Goal: Task Accomplishment & Management: Manage account settings

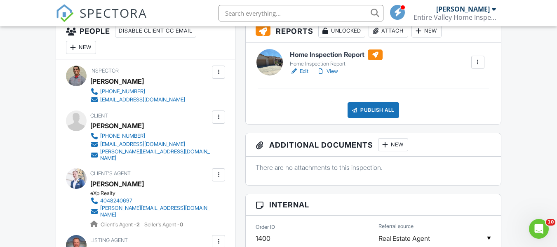
click at [219, 124] on div at bounding box center [218, 116] width 13 height 13
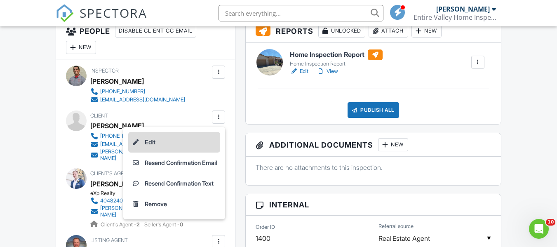
click at [145, 143] on li "Edit" at bounding box center [174, 142] width 92 height 21
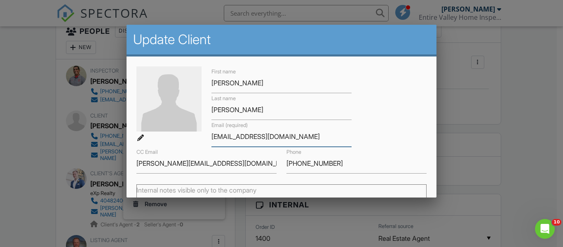
drag, startPoint x: 289, startPoint y: 138, endPoint x: 207, endPoint y: 136, distance: 82.1
click at [207, 136] on div "Email (required) russjewell@hotmail.com" at bounding box center [282, 133] width 150 height 27
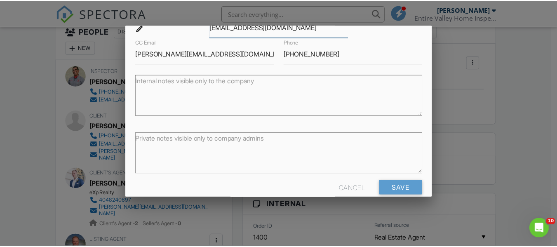
scroll to position [124, 0]
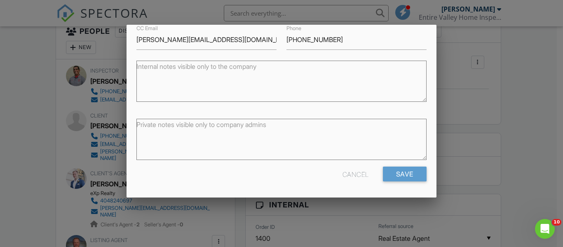
click at [355, 174] on div "Cancel" at bounding box center [356, 174] width 26 height 15
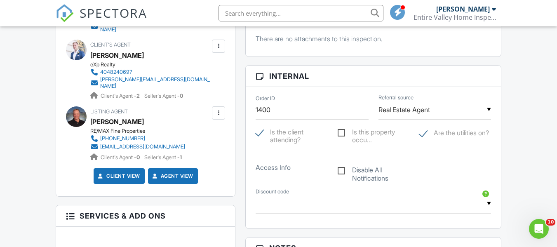
scroll to position [343, 0]
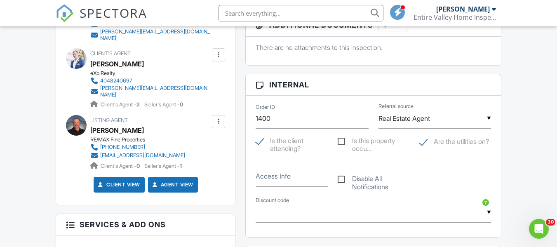
click at [217, 57] on div at bounding box center [218, 55] width 8 height 8
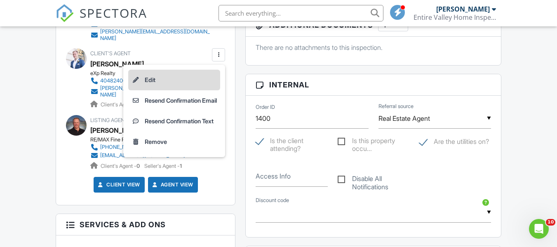
click at [157, 80] on li "Edit" at bounding box center [174, 80] width 92 height 21
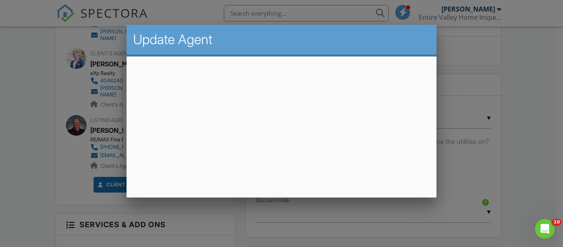
click at [545, 86] on div at bounding box center [281, 113] width 563 height 309
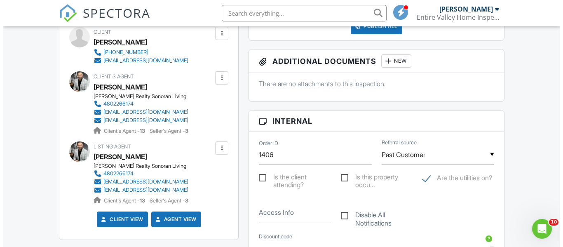
scroll to position [309, 0]
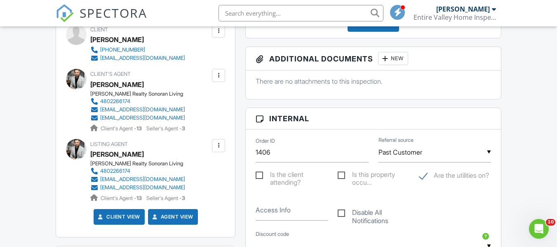
click at [218, 75] on div at bounding box center [218, 75] width 13 height 13
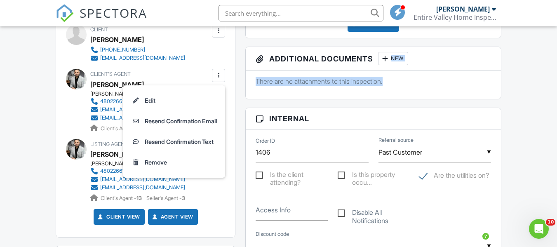
drag, startPoint x: 557, startPoint y: 83, endPoint x: 556, endPoint y: 54, distance: 28.9
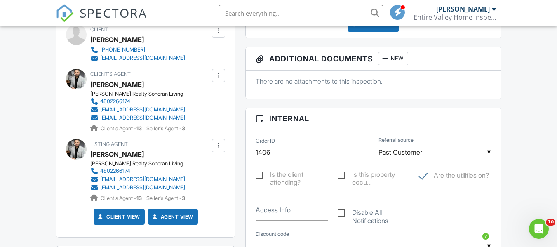
click at [224, 37] on div at bounding box center [218, 30] width 13 height 13
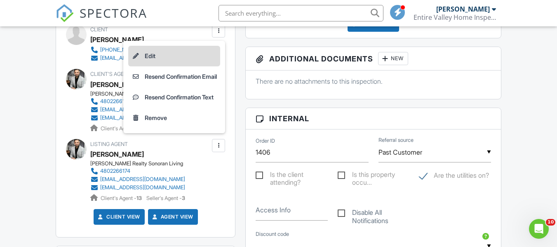
click at [163, 62] on li "Edit" at bounding box center [174, 56] width 92 height 21
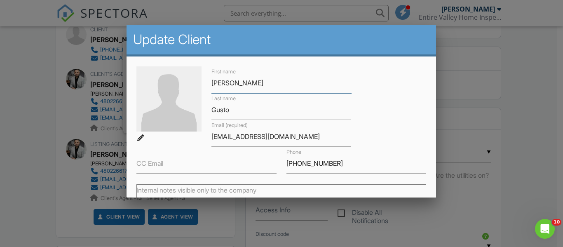
scroll to position [0, 0]
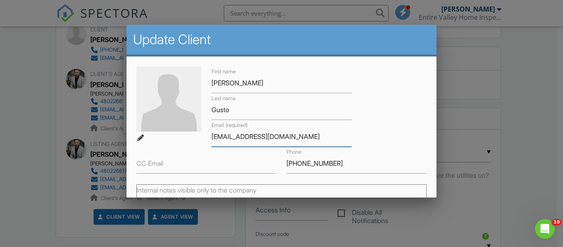
drag, startPoint x: 277, startPoint y: 138, endPoint x: 209, endPoint y: 143, distance: 68.2
click at [209, 143] on div "Email (required) sandragons@aol.com" at bounding box center [282, 133] width 150 height 27
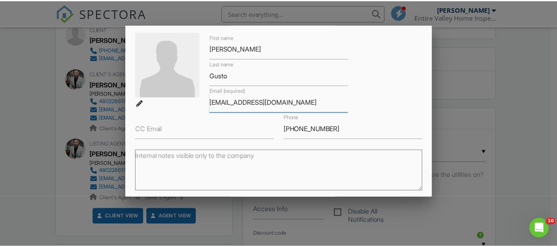
scroll to position [124, 0]
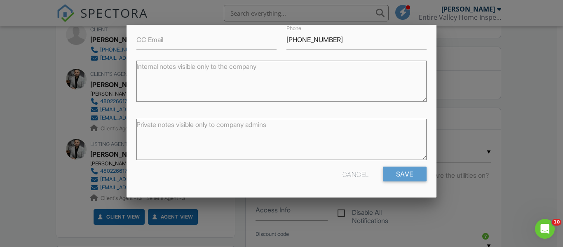
click at [359, 171] on div "Cancel" at bounding box center [356, 174] width 26 height 15
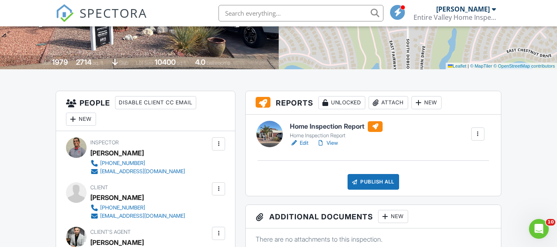
scroll to position [0, 0]
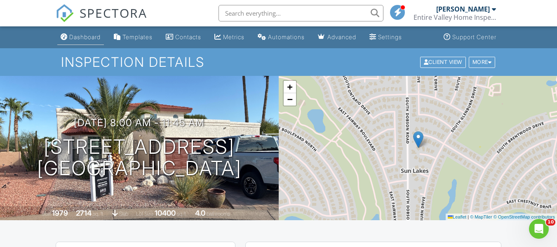
click at [87, 36] on div "Dashboard" at bounding box center [84, 36] width 31 height 7
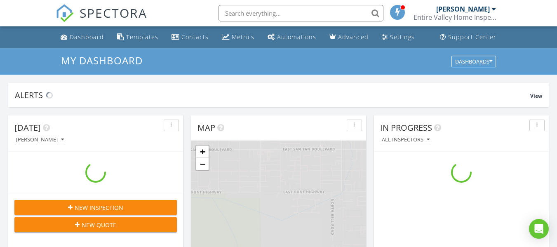
scroll to position [763, 570]
click at [267, 16] on input "text" at bounding box center [301, 13] width 165 height 16
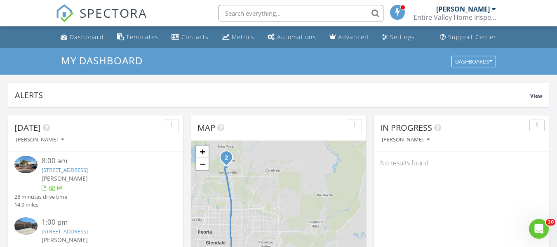
scroll to position [0, 0]
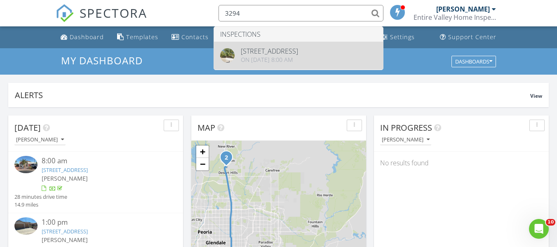
type input "3294"
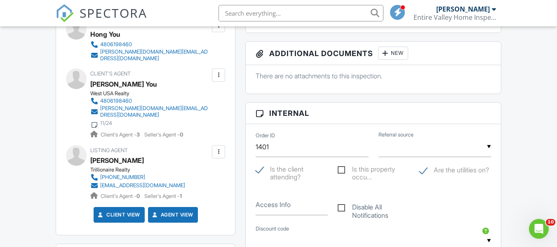
scroll to position [309, 0]
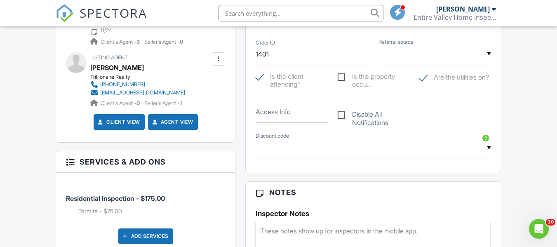
click at [261, 113] on label "Access Info" at bounding box center [273, 111] width 35 height 9
click at [261, 113] on input "Access Info" at bounding box center [292, 112] width 72 height 20
paste input "Code is 2760"
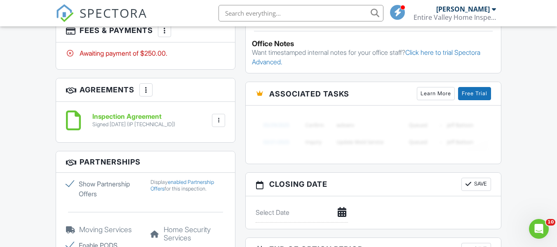
scroll to position [650, 0]
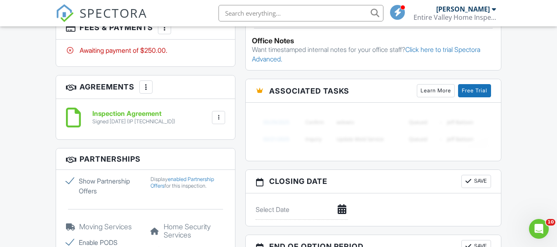
type input "Code is 2760"
click at [540, 108] on div "Dashboard Templates Contacts Metrics Automations Advanced Settings Support Cent…" at bounding box center [278, 151] width 557 height 1551
click at [305, 9] on input "text" at bounding box center [301, 13] width 165 height 16
paste input "Uroyoan"
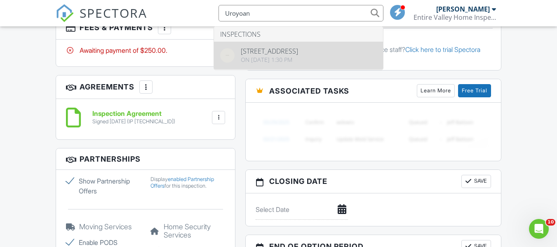
type input "Uroyoan"
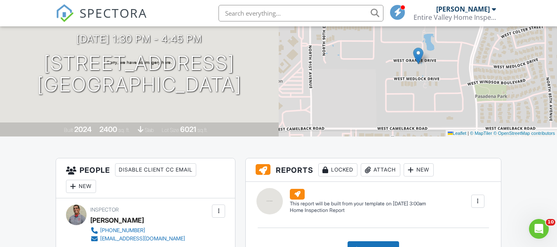
scroll to position [82, 0]
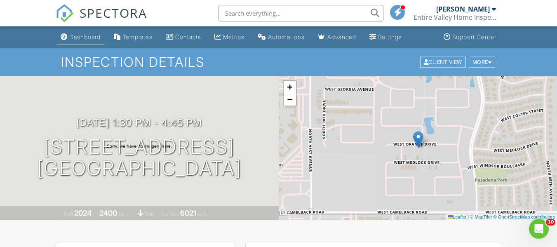
click at [86, 38] on div "Dashboard" at bounding box center [84, 36] width 31 height 7
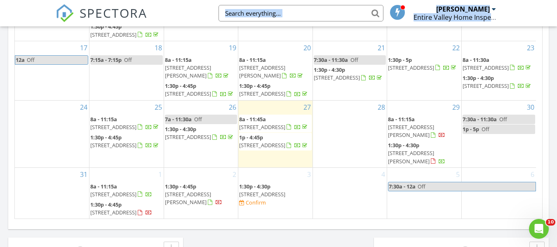
scroll to position [536, 0]
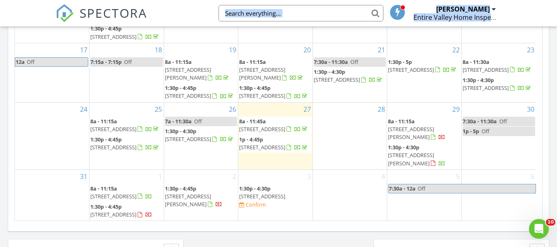
click at [338, 113] on div "28" at bounding box center [350, 136] width 74 height 67
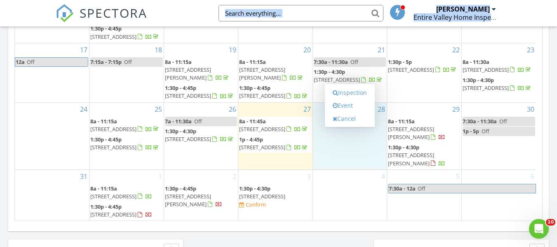
click at [334, 185] on div "4" at bounding box center [350, 195] width 74 height 51
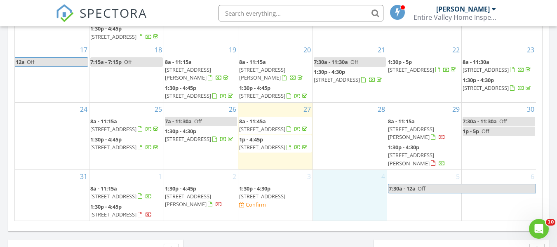
click at [262, 193] on span "[STREET_ADDRESS]" at bounding box center [262, 196] width 46 height 7
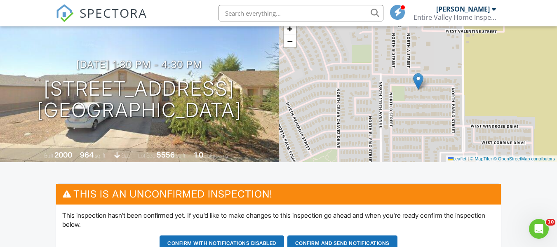
scroll to position [56, 0]
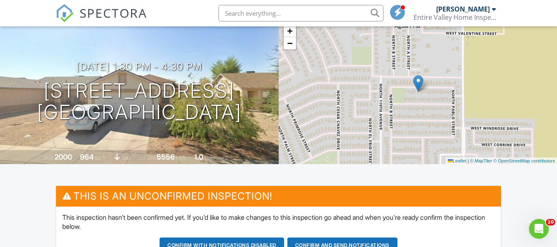
drag, startPoint x: 224, startPoint y: 63, endPoint x: 245, endPoint y: 112, distance: 53.0
click at [245, 112] on div "[DATE] 1:30 pm - 4:30 pm [STREET_ADDRESS] [GEOGRAPHIC_DATA], AZ 85335" at bounding box center [139, 92] width 279 height 62
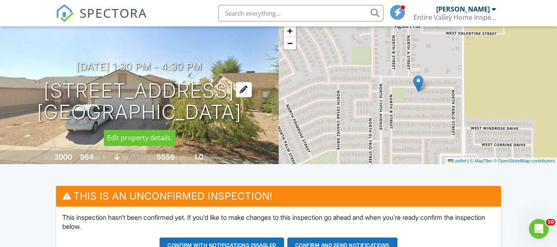
copy div "11801 W DAHLIA DR EL MIRAGE, AZ 85335"
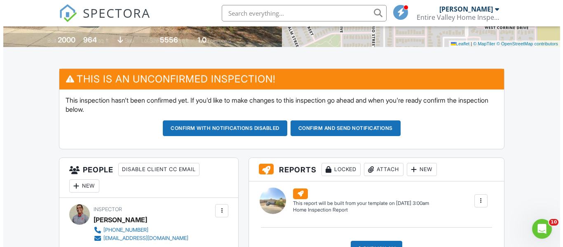
scroll to position [175, 0]
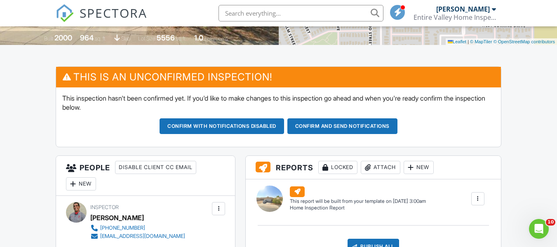
click at [87, 179] on div "New" at bounding box center [81, 183] width 30 height 13
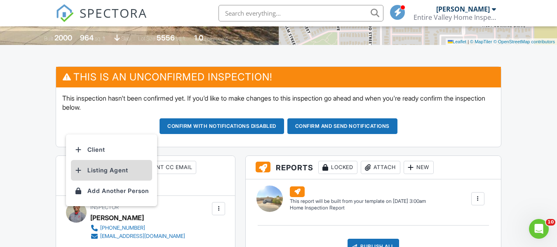
click at [109, 170] on li "Listing Agent" at bounding box center [111, 170] width 81 height 21
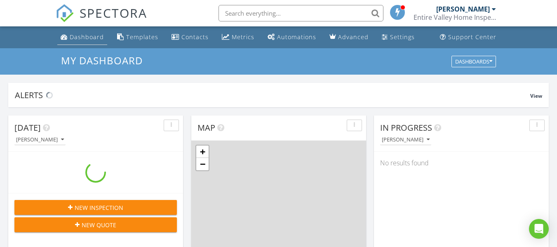
scroll to position [763, 570]
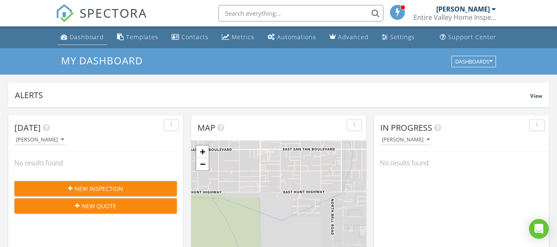
click at [81, 44] on link "Dashboard" at bounding box center [82, 37] width 50 height 15
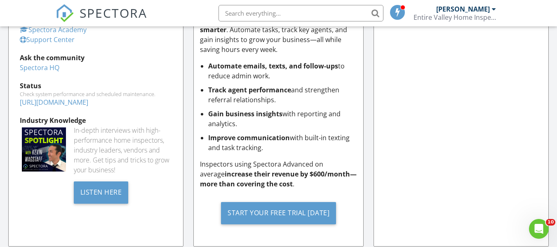
scroll to position [913, 0]
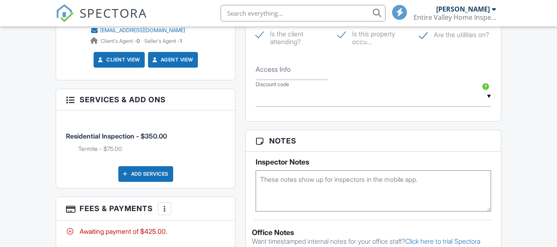
scroll to position [162, 0]
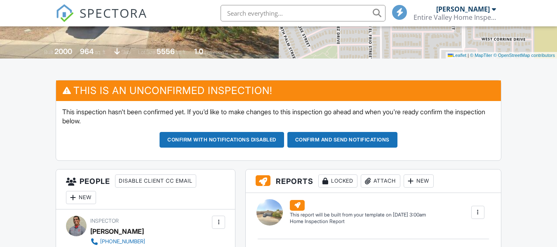
click at [284, 141] on button "Confirm and send notifications" at bounding box center [222, 140] width 125 height 16
